Goal: Task Accomplishment & Management: Use online tool/utility

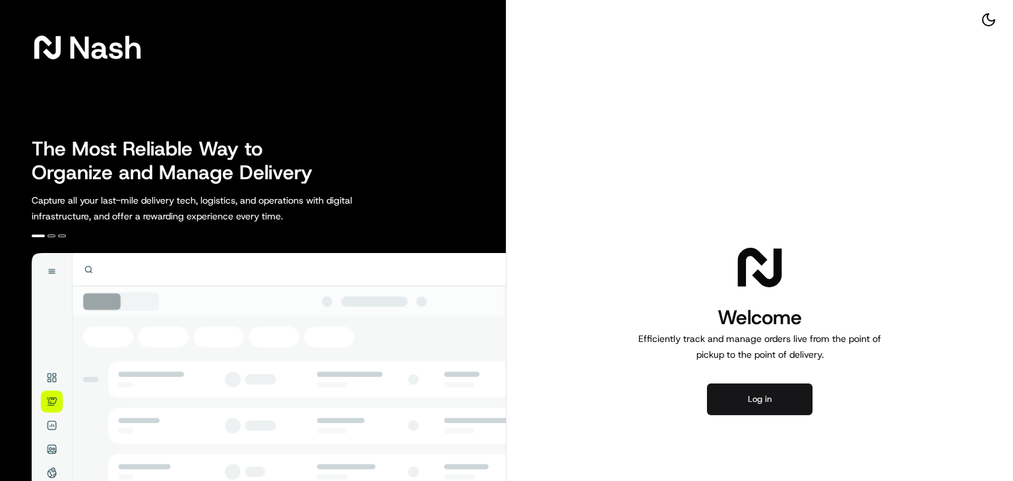
click at [756, 395] on button "Log in" at bounding box center [760, 400] width 106 height 32
